Goal: Information Seeking & Learning: Learn about a topic

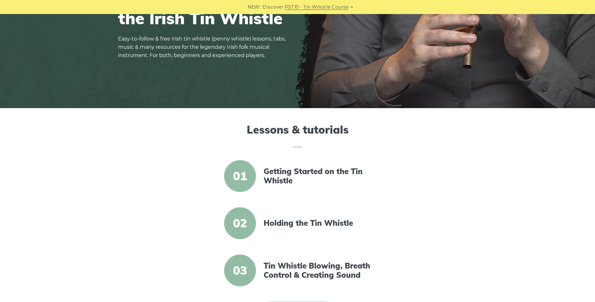
scroll to position [227, 0]
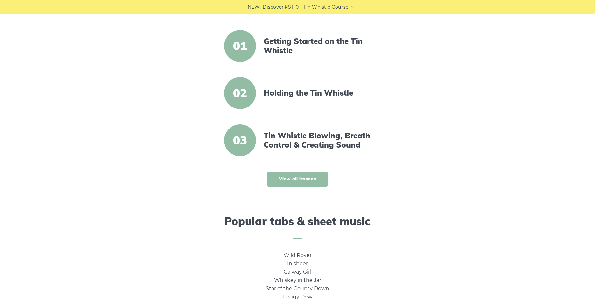
click at [305, 175] on link "View all lessons" at bounding box center [298, 178] width 60 height 15
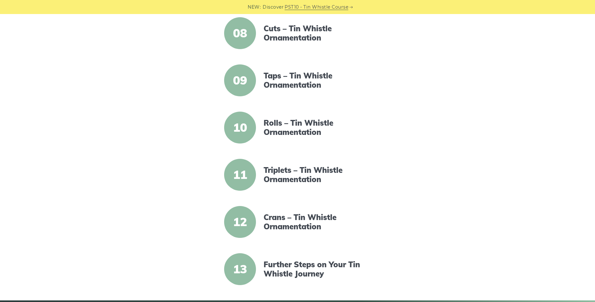
scroll to position [520, 0]
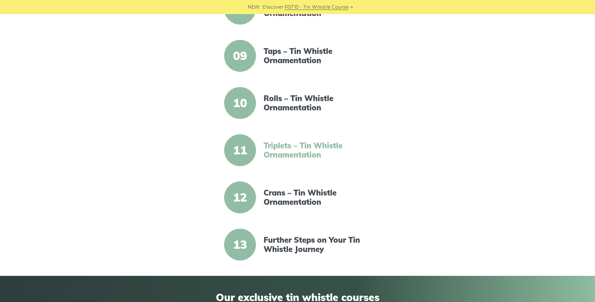
click at [295, 146] on link "Triplets – Tin Whistle Ornamentation" at bounding box center [319, 150] width 110 height 18
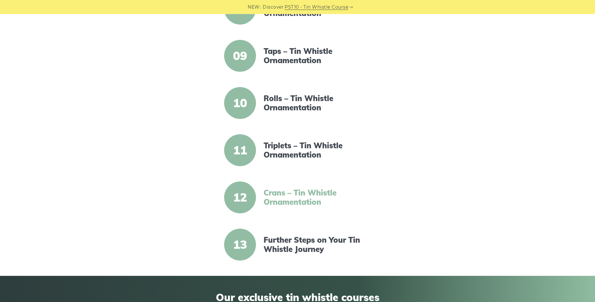
click at [298, 200] on link "Crans – Tin Whistle Ornamentation" at bounding box center [319, 197] width 110 height 18
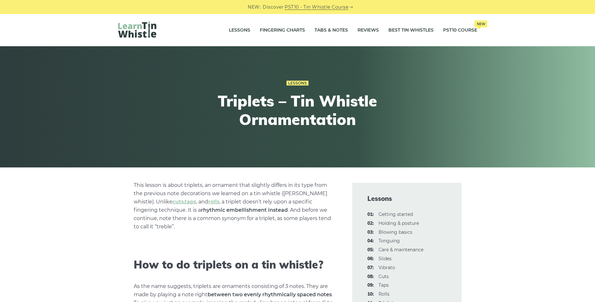
scroll to position [97, 0]
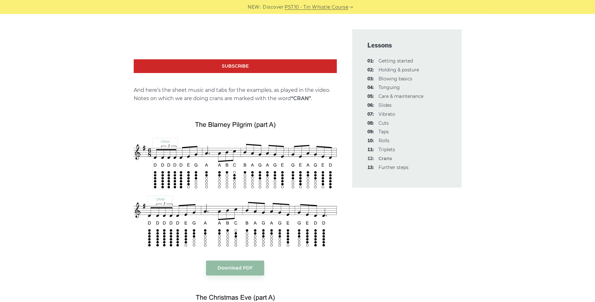
scroll to position [1299, 0]
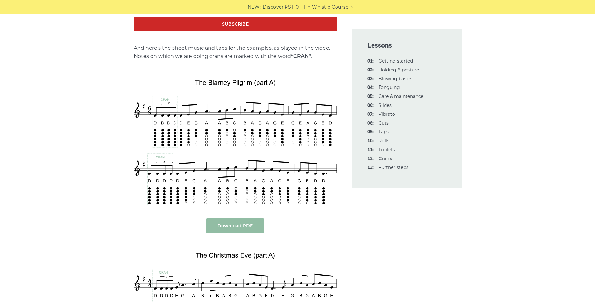
click at [242, 218] on link "Download PDF" at bounding box center [235, 225] width 58 height 15
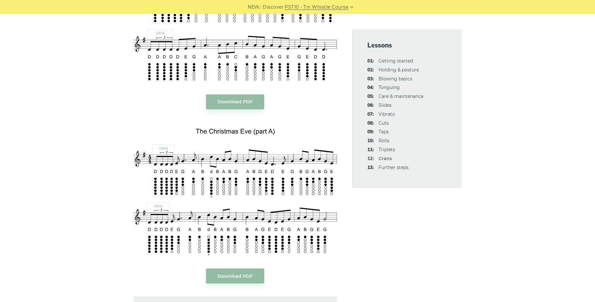
scroll to position [1462, 0]
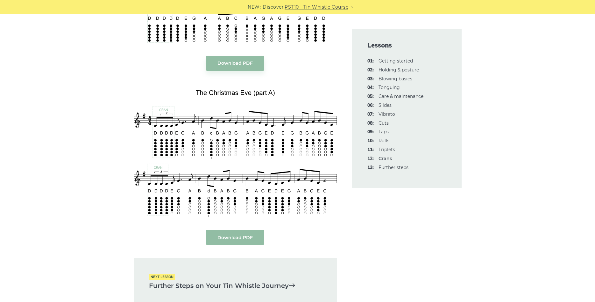
click at [231, 230] on link "Download PDF" at bounding box center [235, 237] width 58 height 15
